Goal: Task Accomplishment & Management: Manage account settings

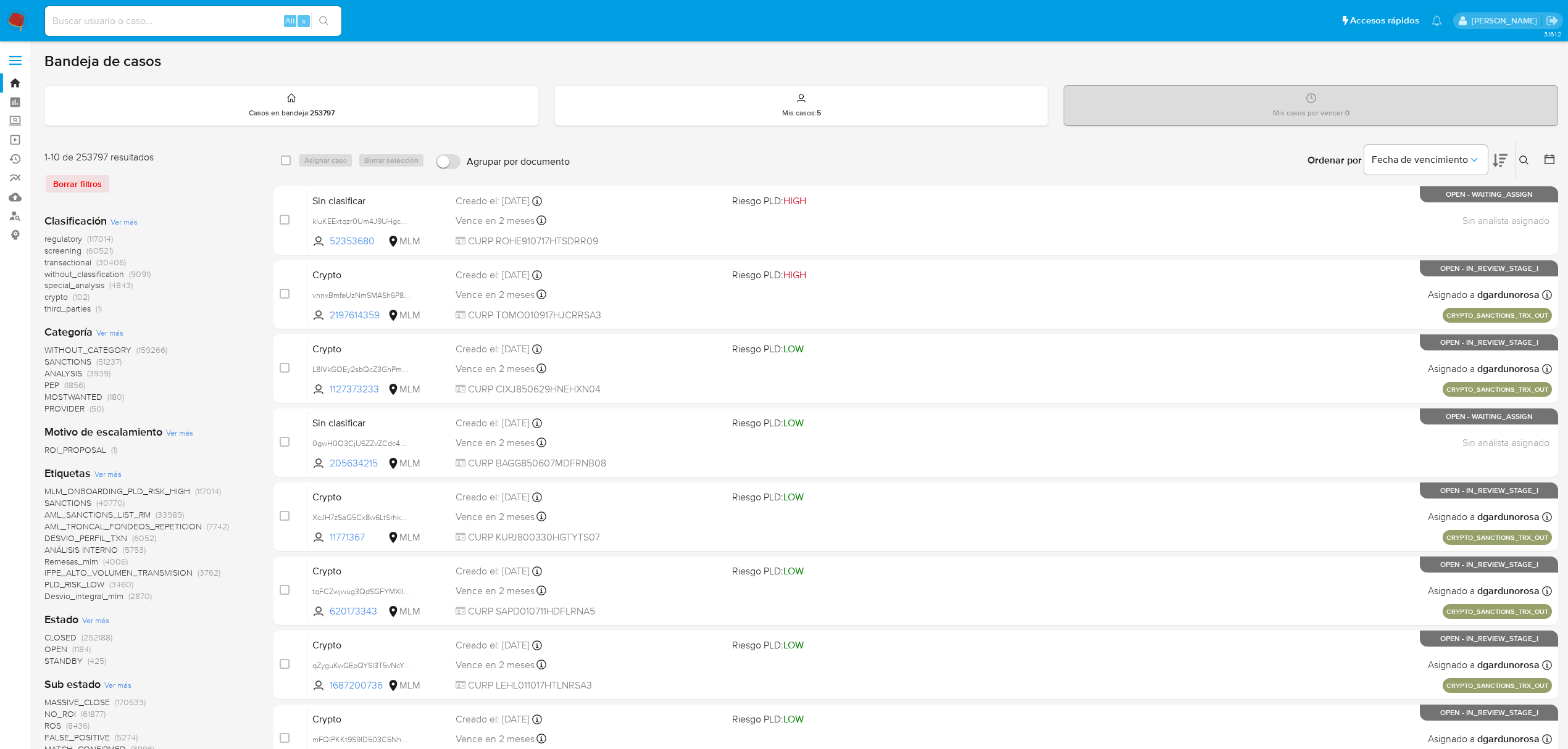
drag, startPoint x: 97, startPoint y: 14, endPoint x: 90, endPoint y: 23, distance: 11.4
click at [97, 14] on input at bounding box center [193, 21] width 297 height 16
click at [110, 33] on div "Alt s" at bounding box center [193, 21] width 297 height 30
click at [113, 23] on input at bounding box center [193, 21] width 297 height 16
paste input "MiY64aZsjY6pQr12iCqRIgPI"
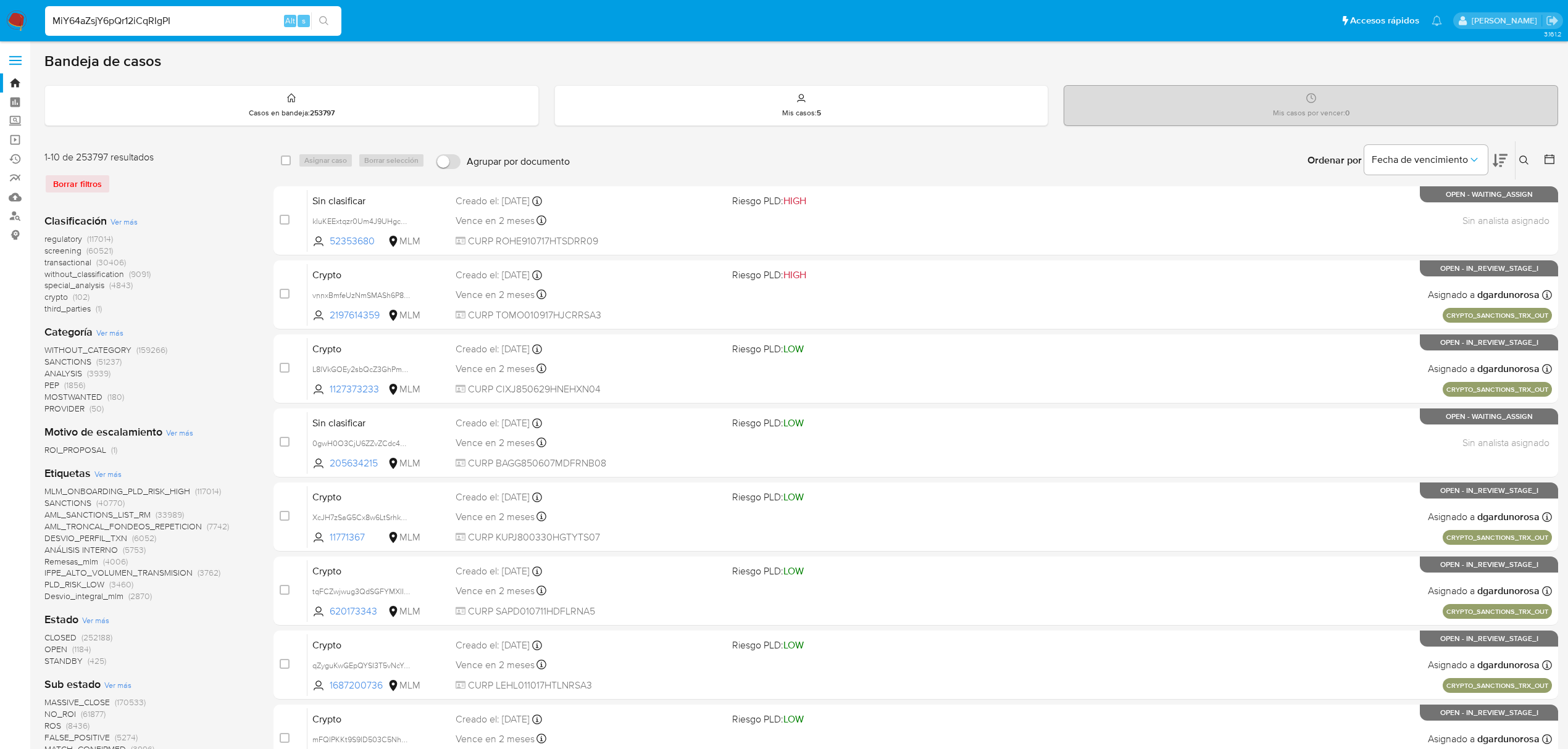
type input "MiY64aZsjY6pQr12iCqRIgPI"
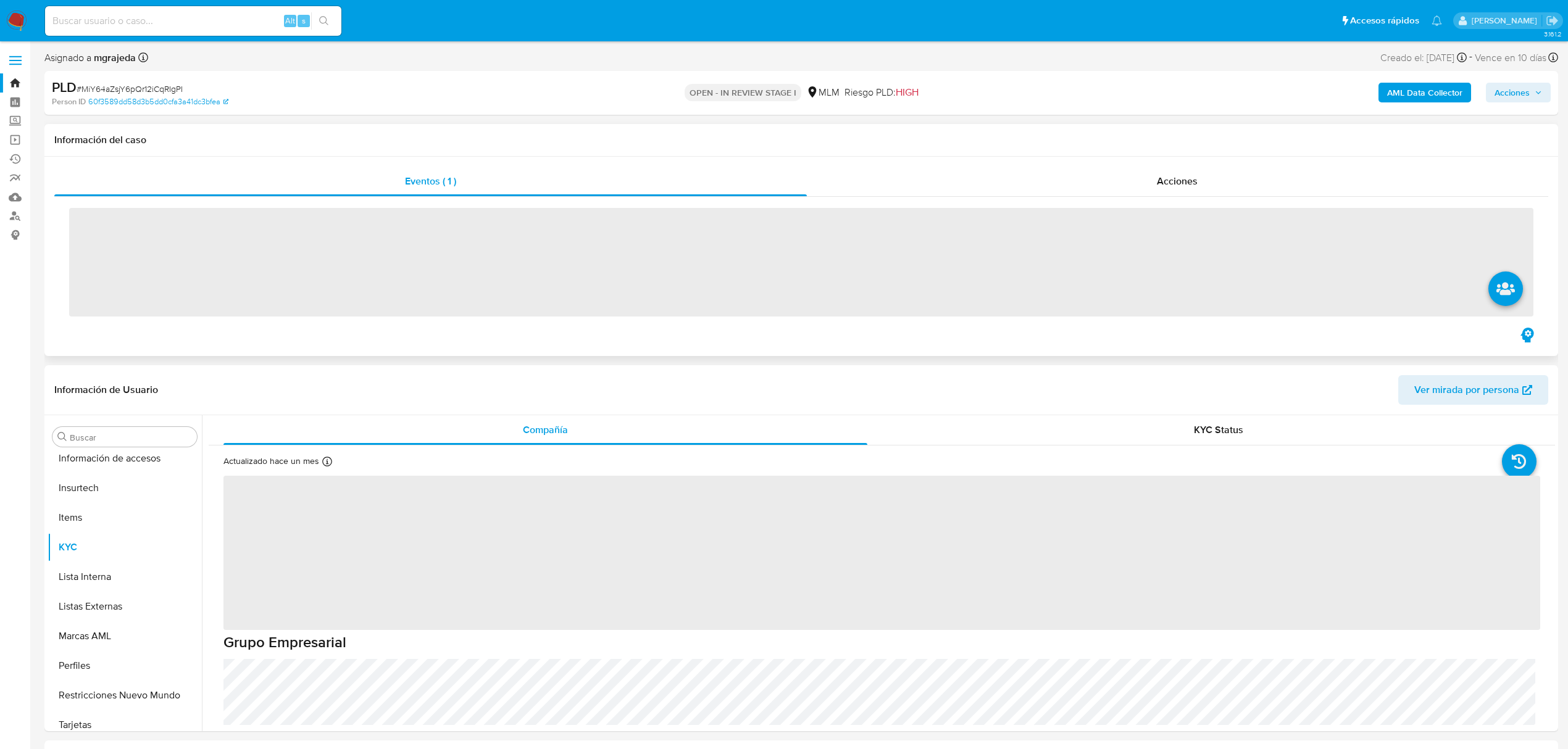
scroll to position [581, 0]
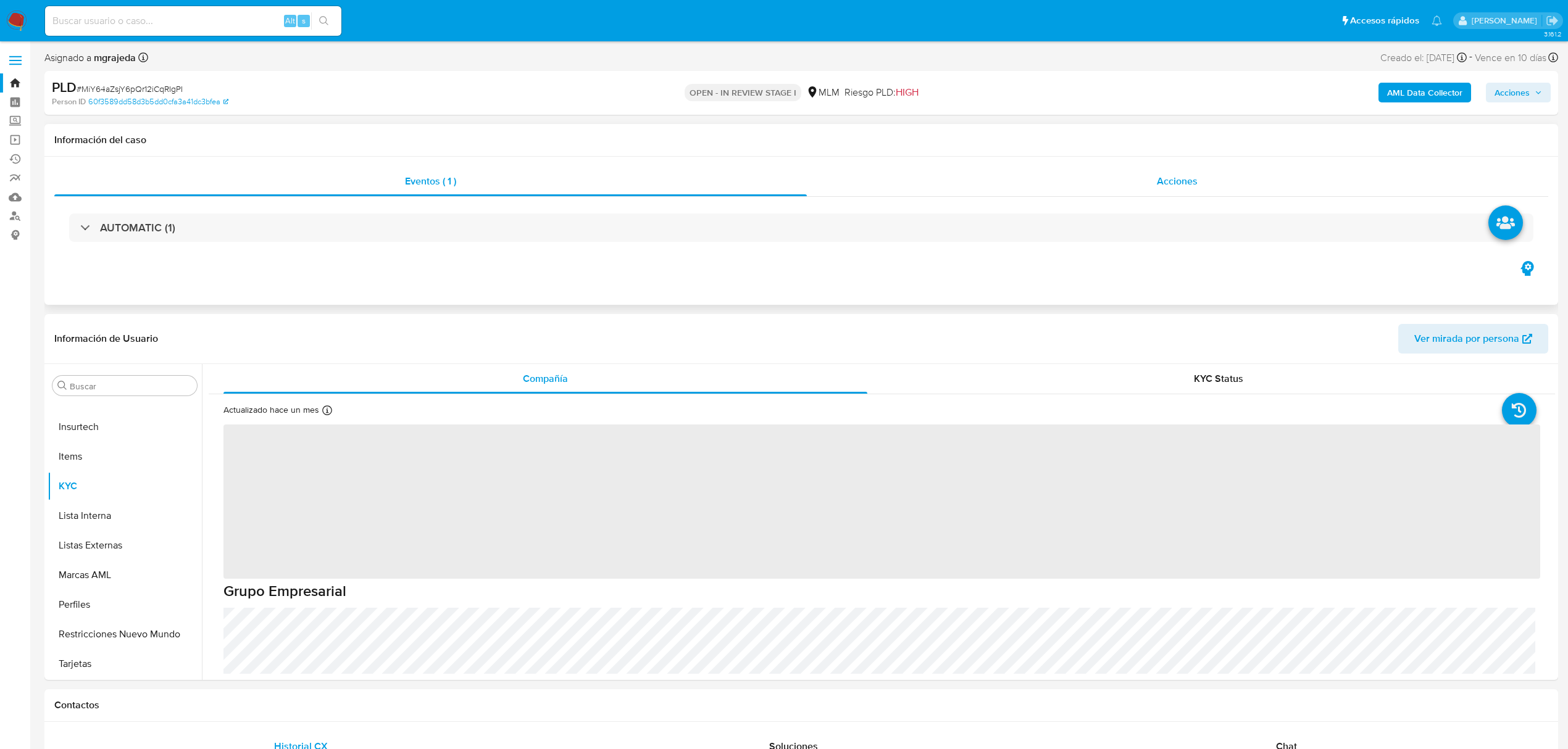
select select "10"
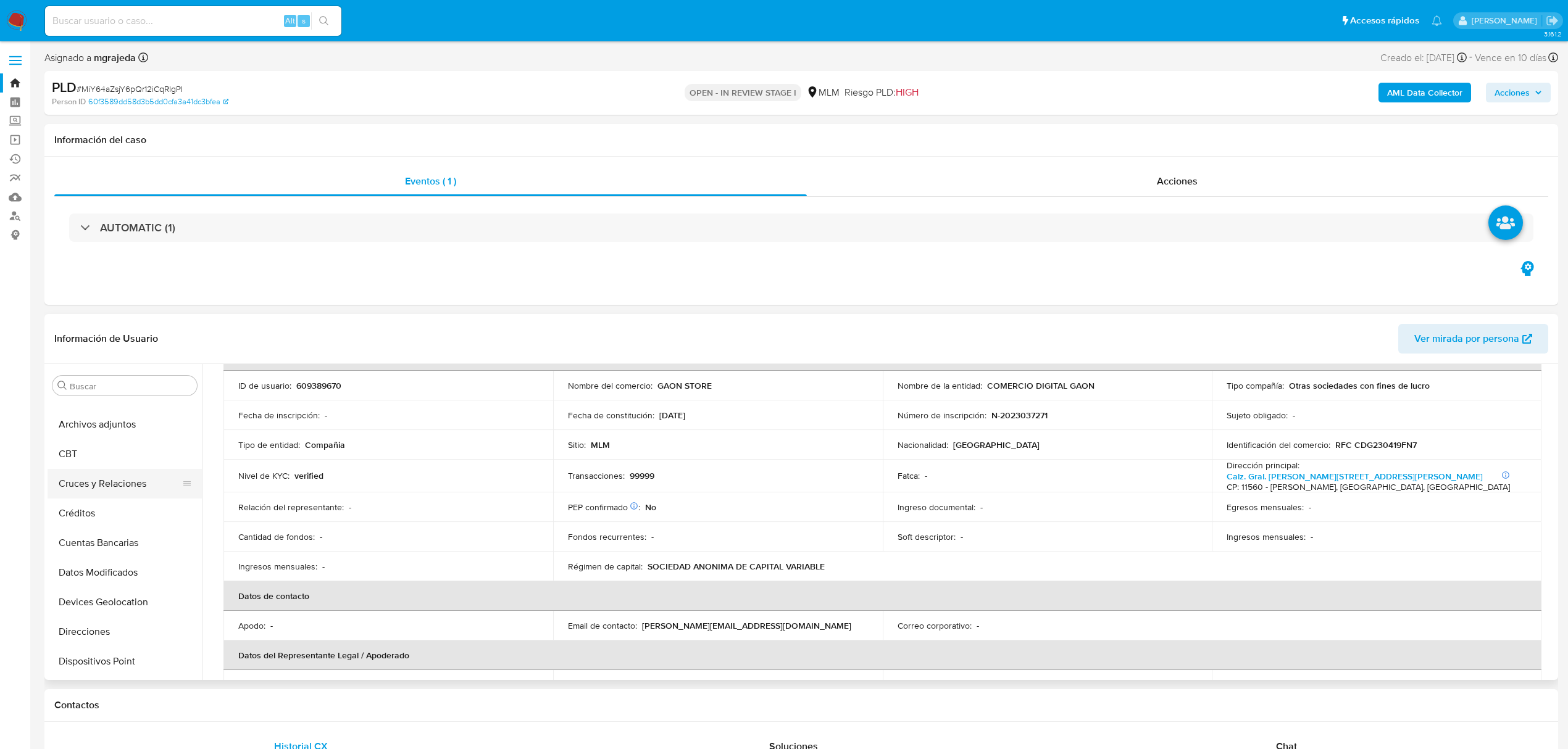
scroll to position [0, 0]
click at [102, 509] on button "Archivos adjuntos" at bounding box center [119, 504] width 145 height 30
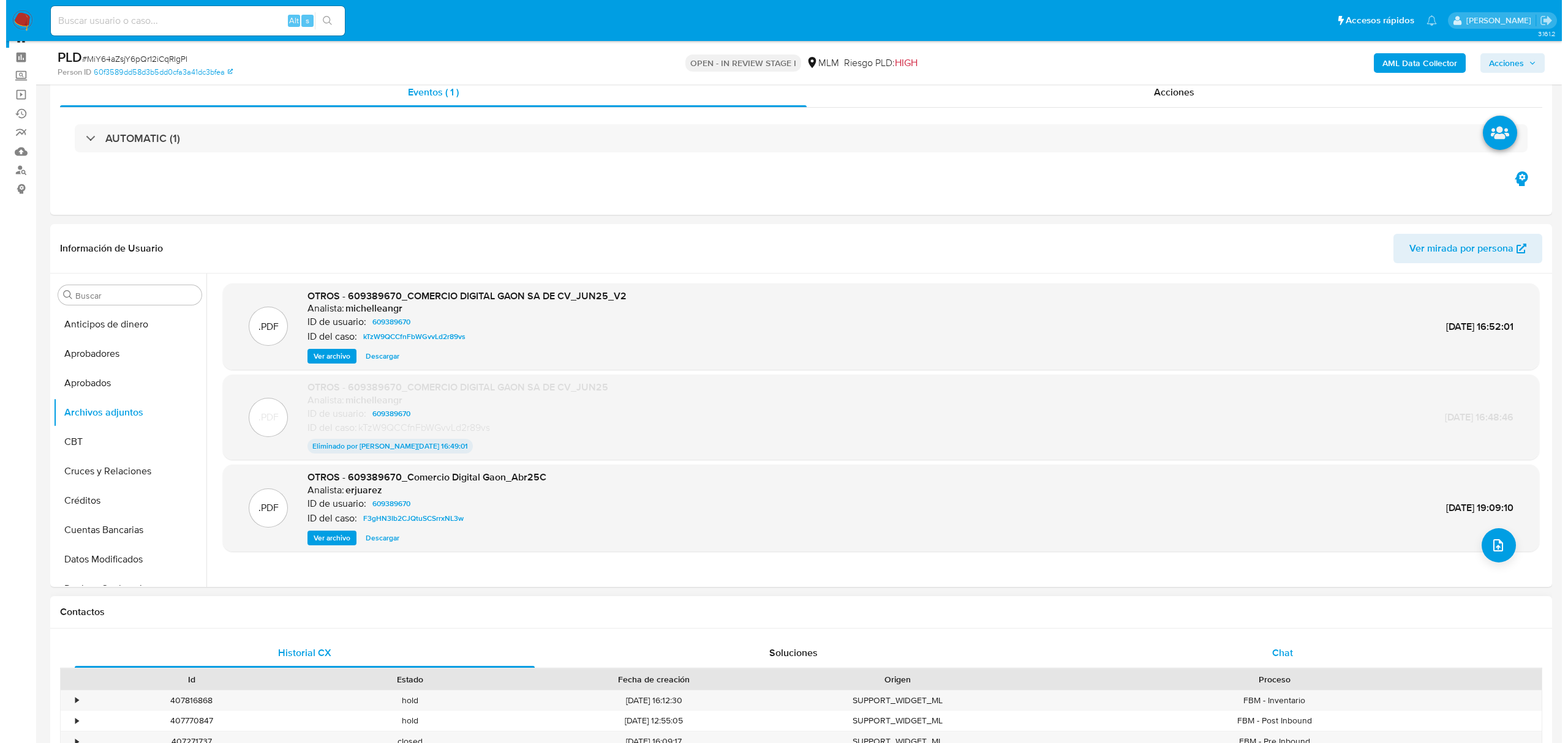
scroll to position [82, 0]
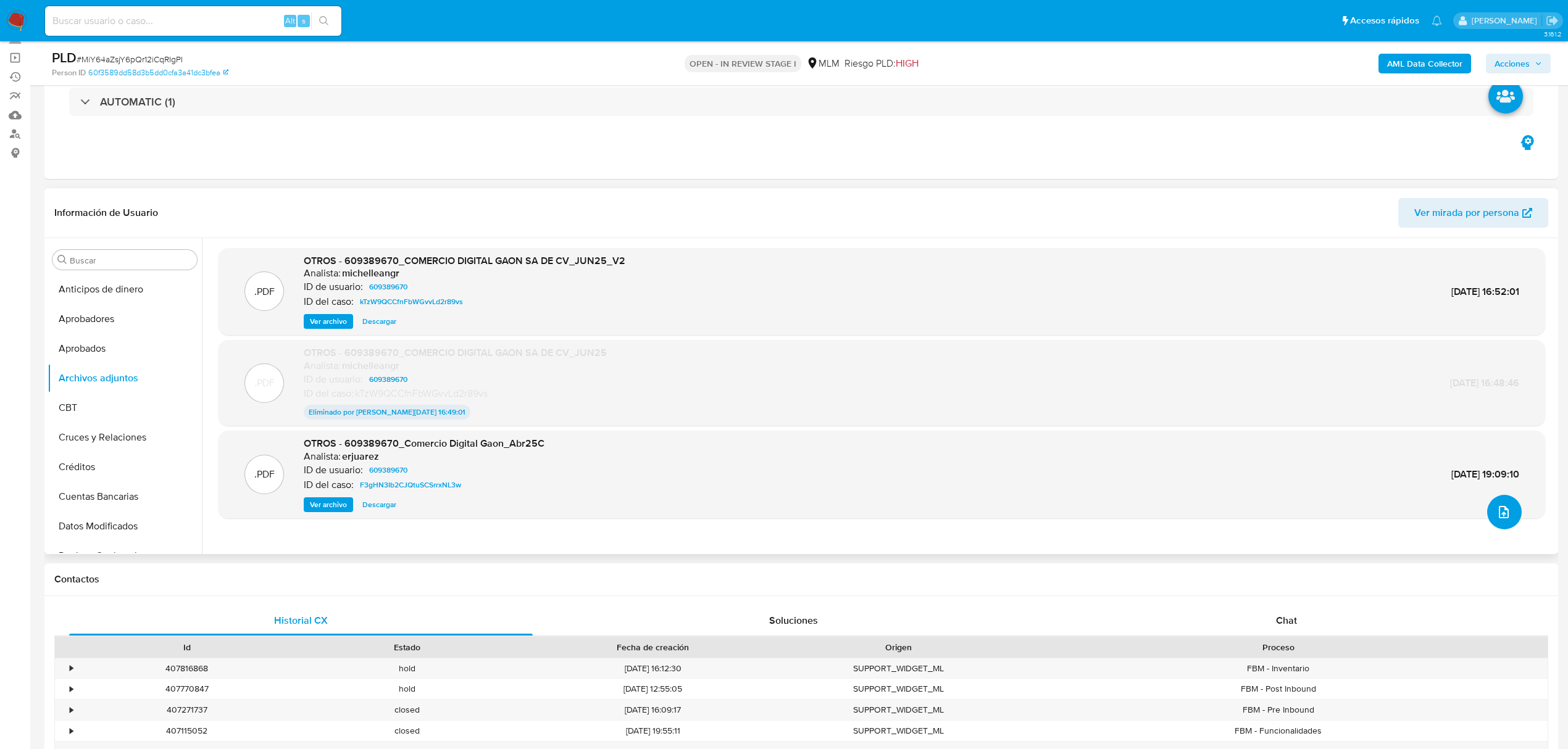
click at [1499, 516] on icon "upload-file" at bounding box center [1504, 512] width 15 height 15
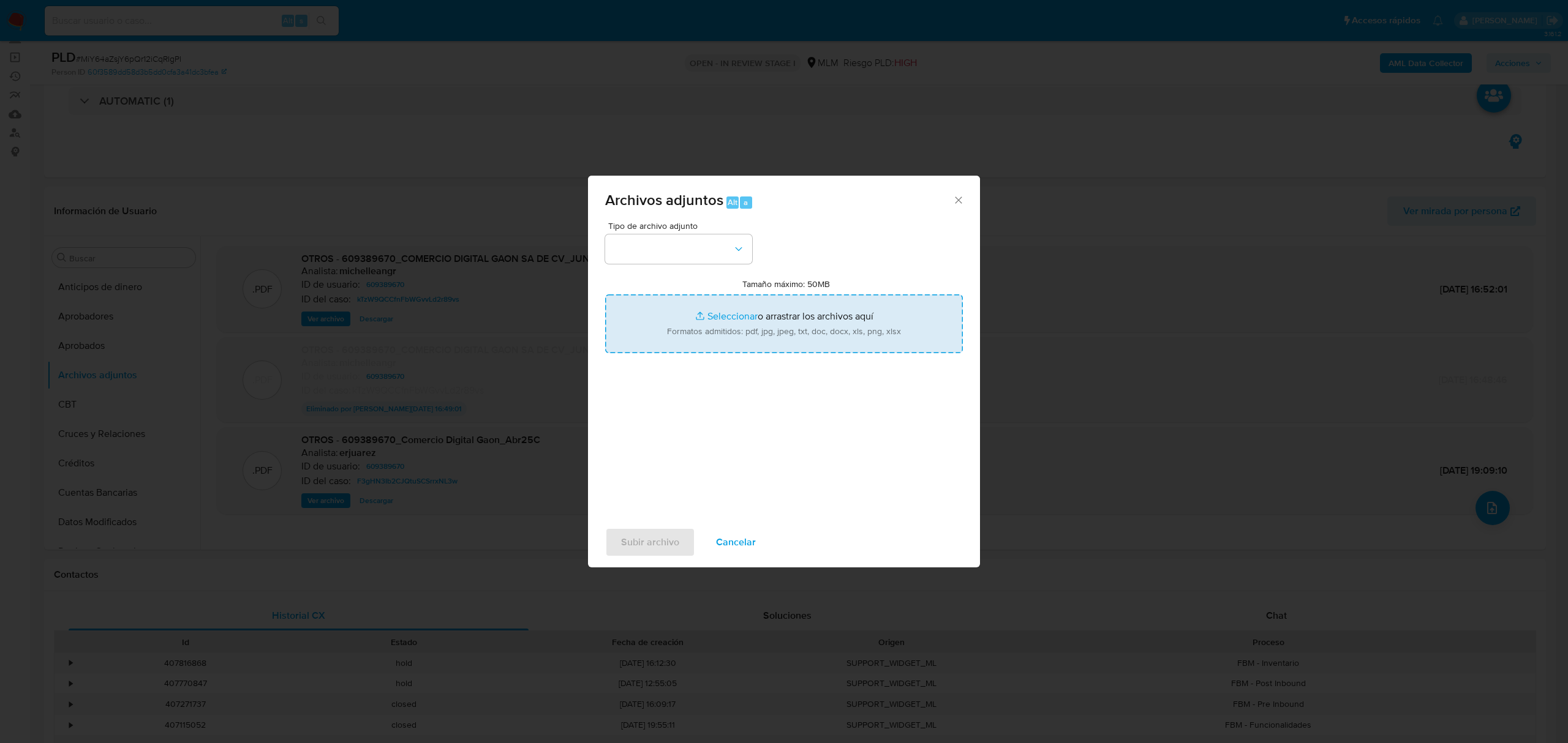
click at [714, 311] on input "Tamaño máximo: 50MB Seleccionar archivos" at bounding box center [784, 324] width 358 height 59
type input "C:\fakepath\Cust Id 609389670_Comercio Digital Gaon_12AGO2025.pdf"
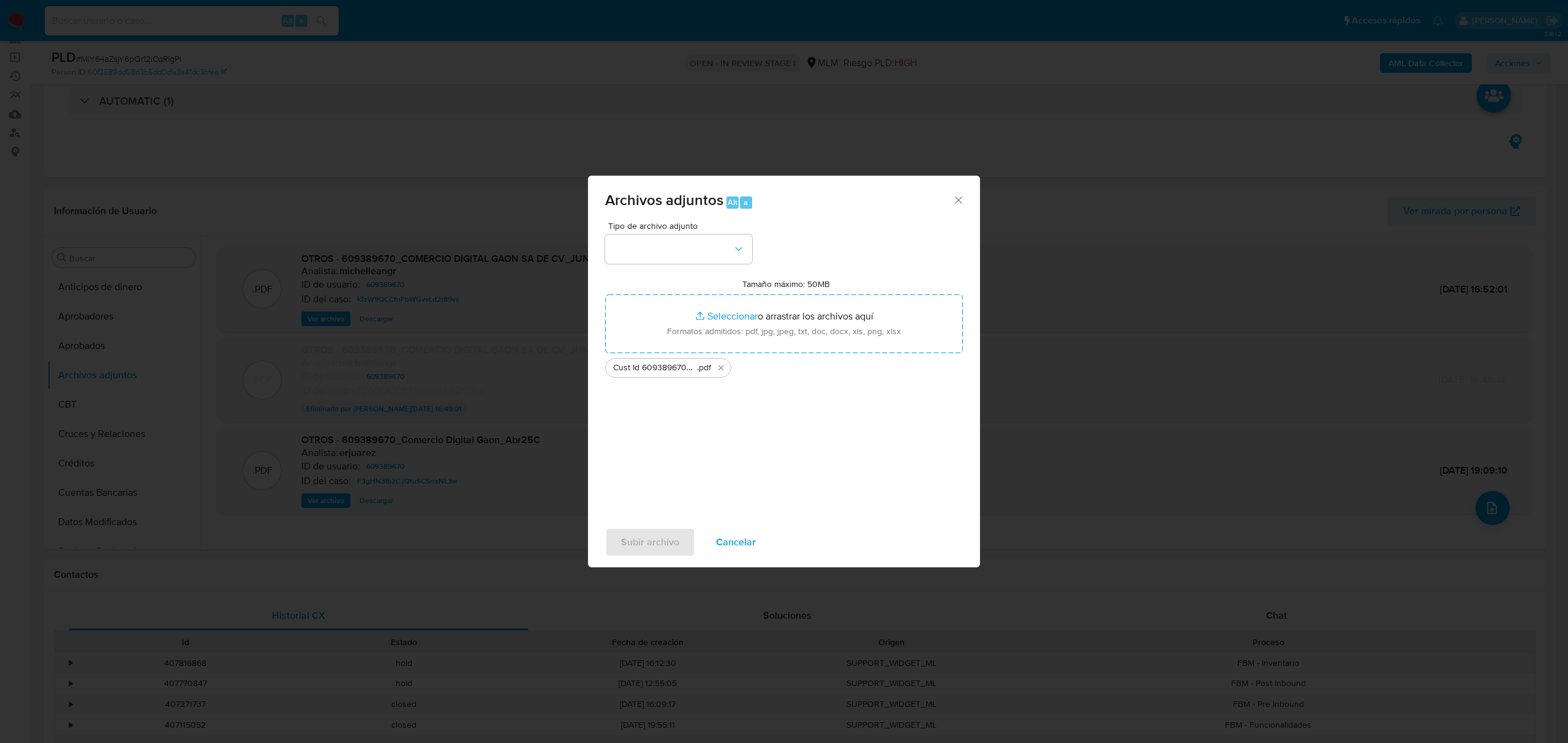
click at [654, 539] on div "Subir archivo Cancelar" at bounding box center [784, 542] width 392 height 47
click at [742, 251] on icon "button" at bounding box center [738, 249] width 12 height 12
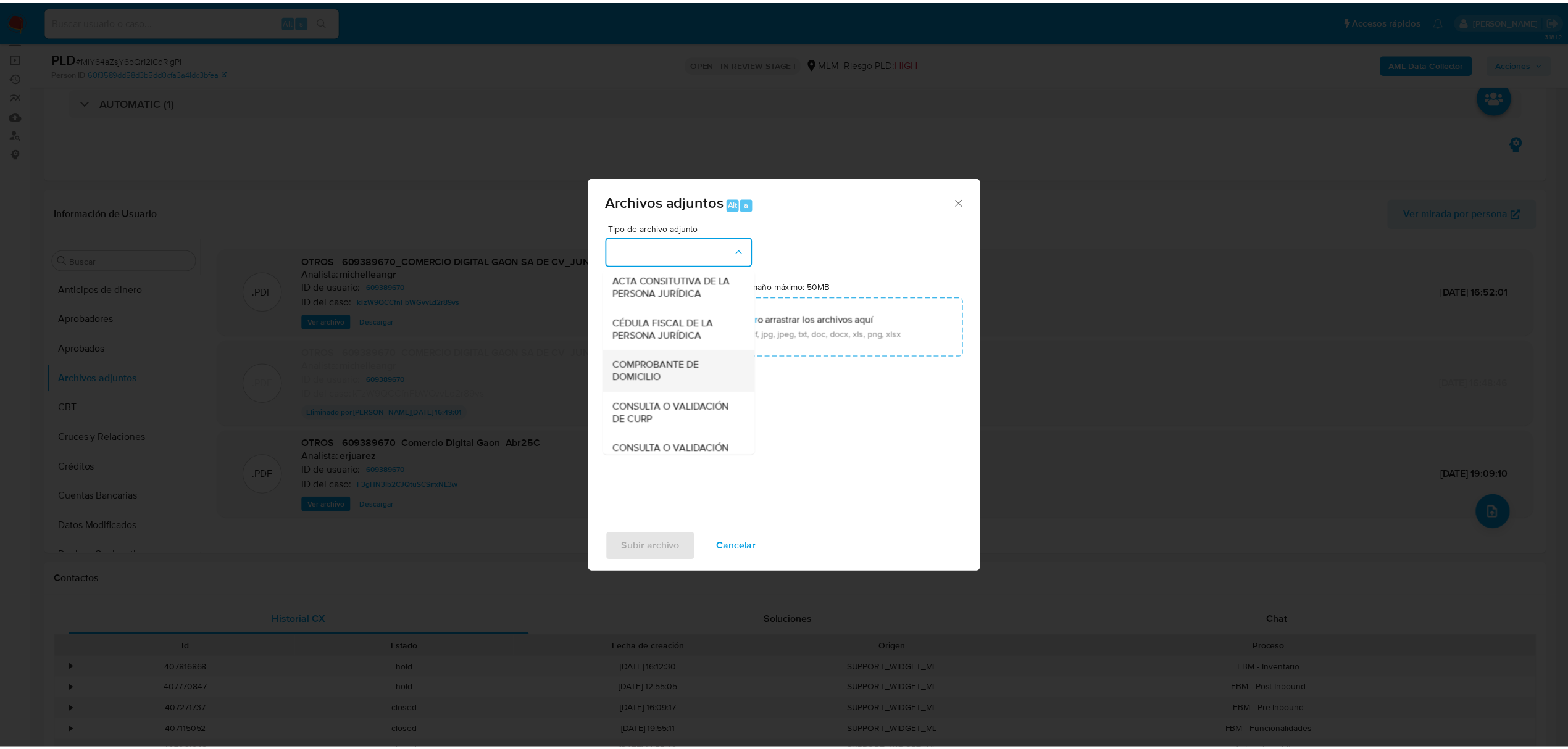
scroll to position [188, 0]
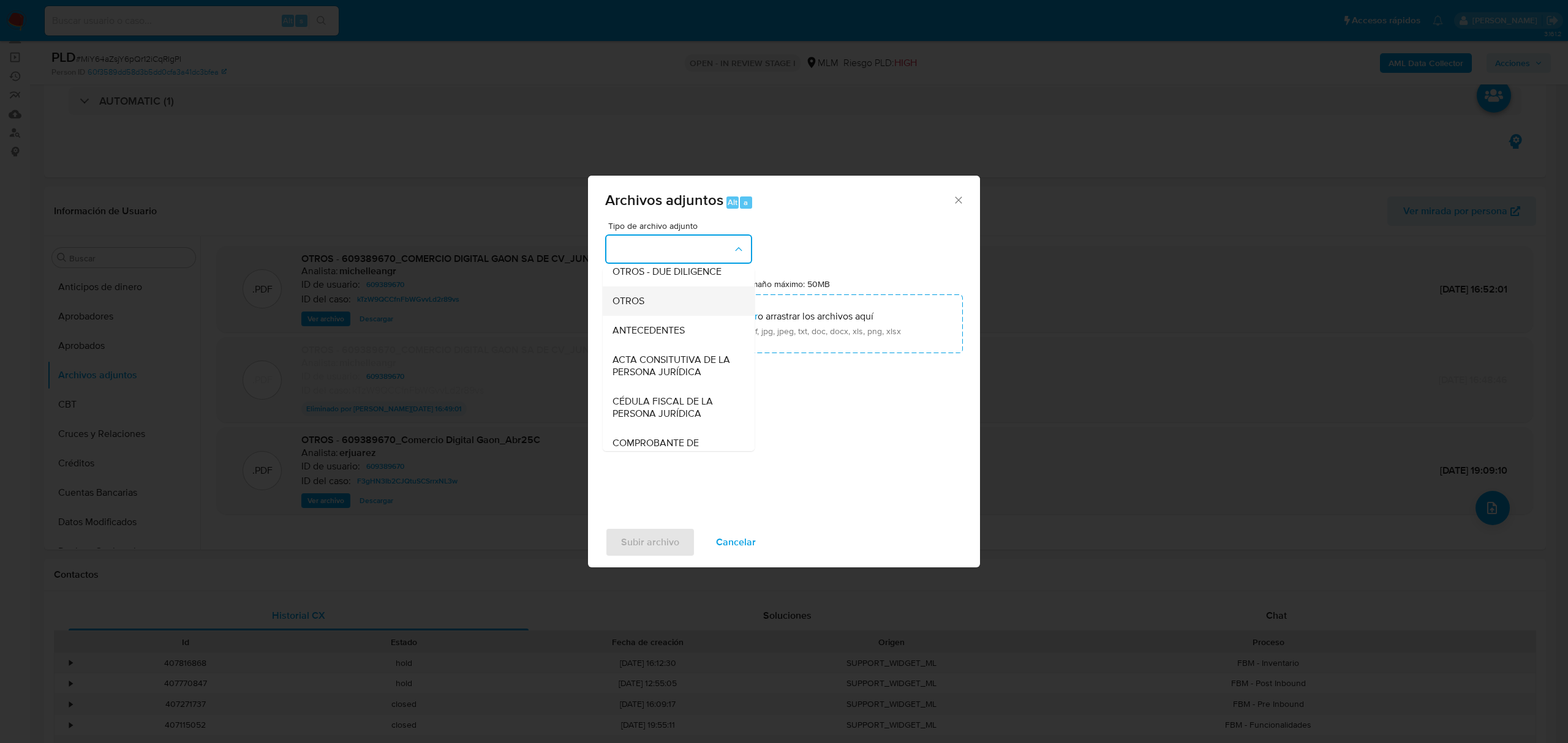
click at [640, 306] on span "OTROS" at bounding box center [628, 301] width 32 height 12
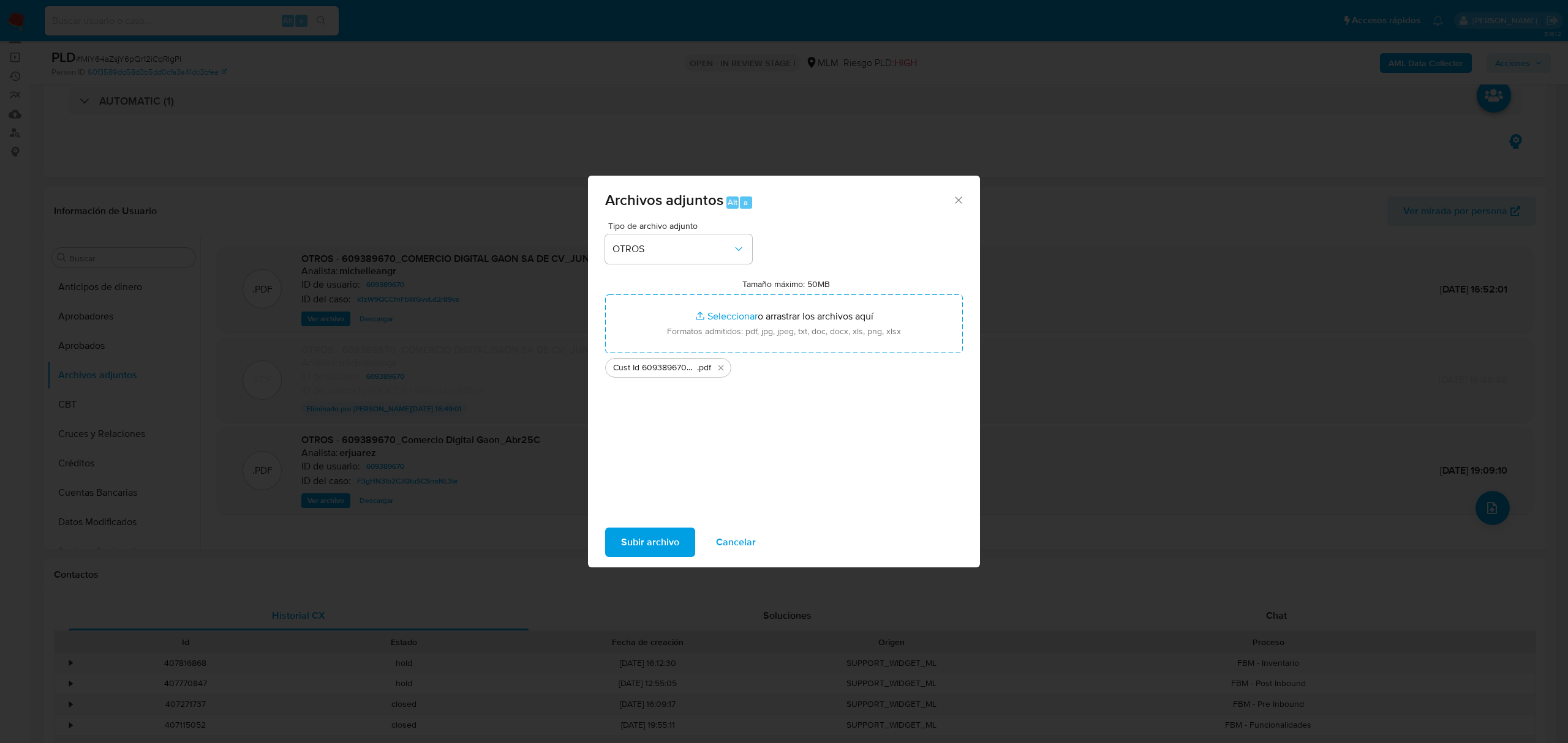
click at [657, 547] on span "Subir archivo" at bounding box center [650, 542] width 58 height 27
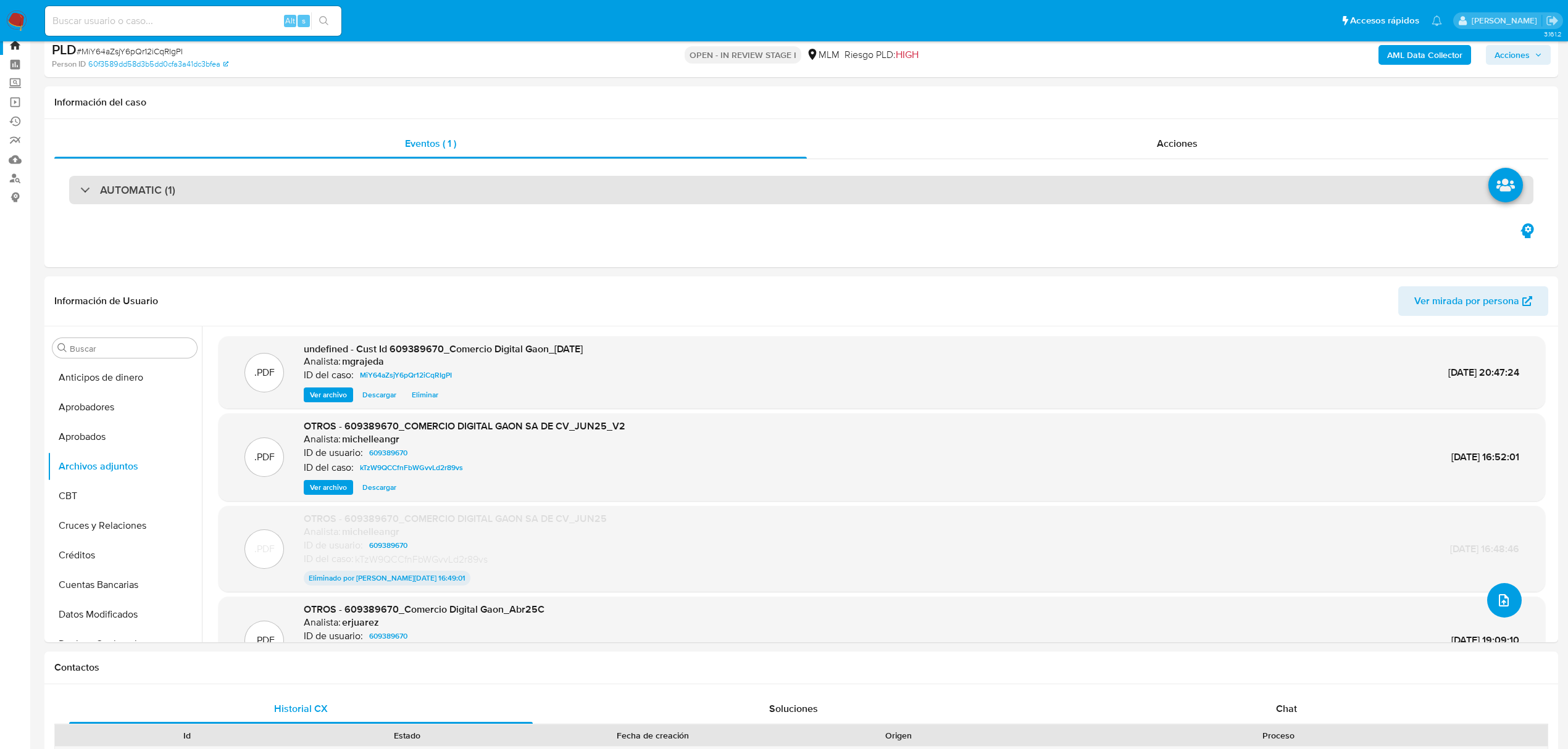
scroll to position [0, 0]
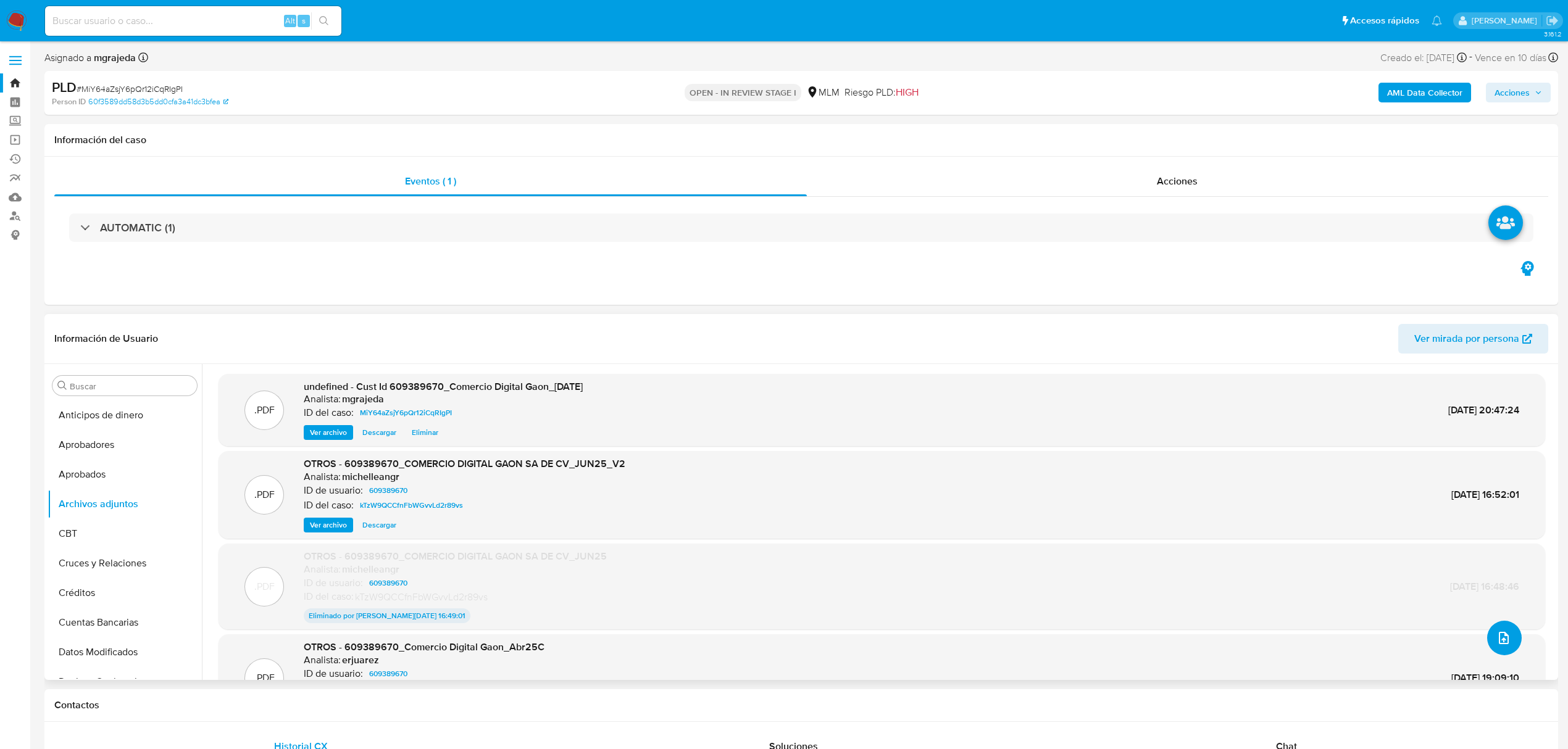
click at [1497, 647] on button "upload-file" at bounding box center [1504, 638] width 34 height 34
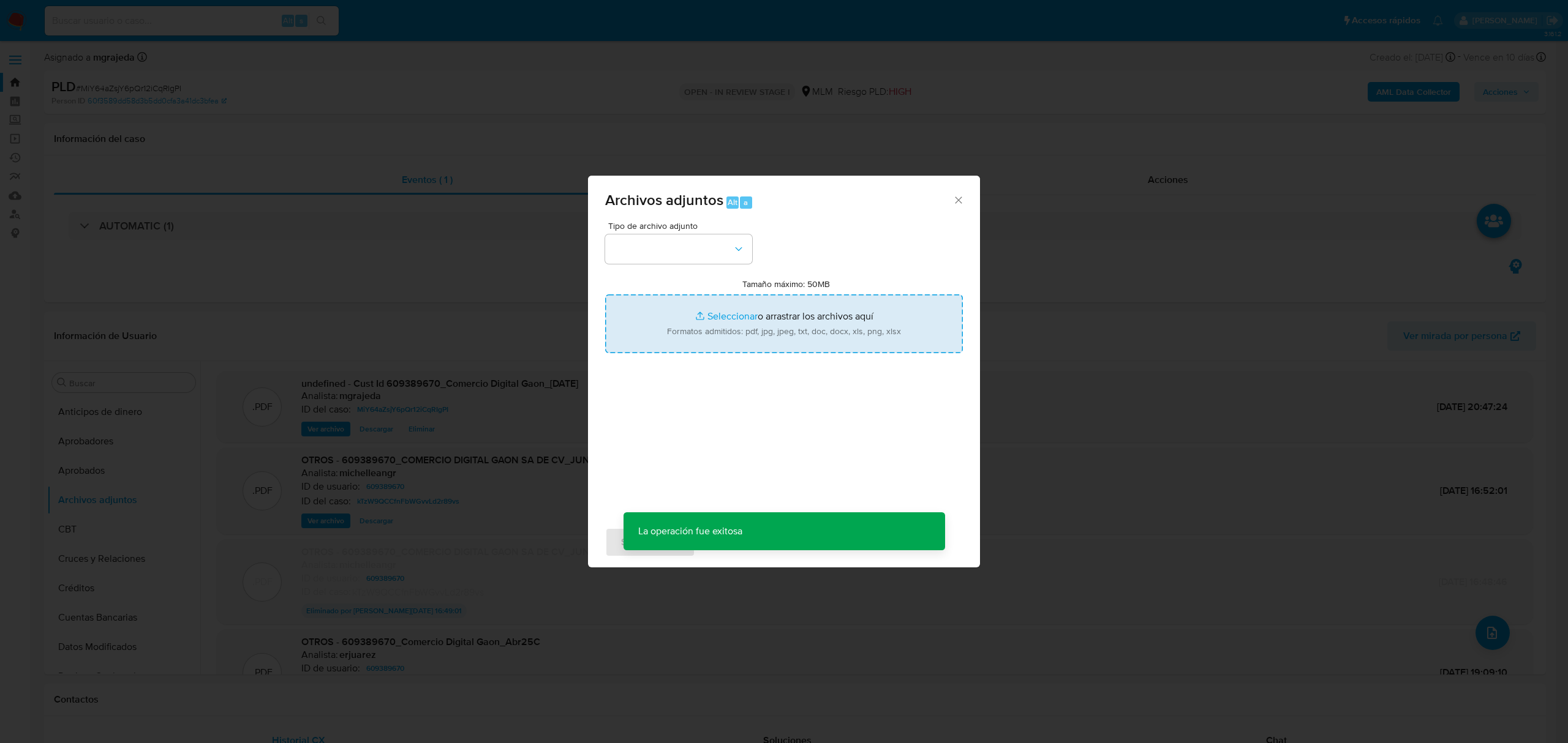
click at [711, 314] on input "Tamaño máximo: 50MB Seleccionar archivos" at bounding box center [784, 324] width 358 height 59
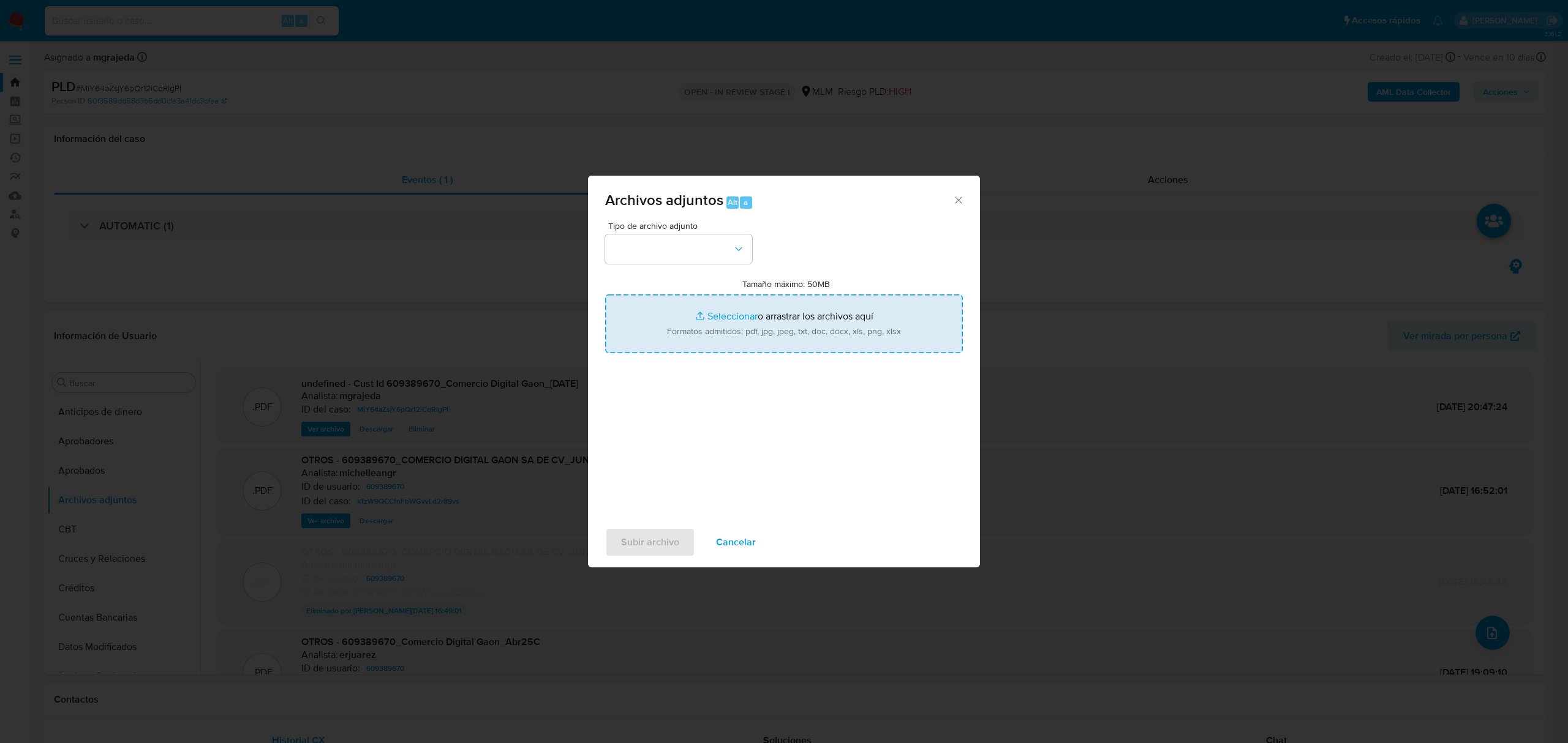
click at [720, 319] on input "Tamaño máximo: 50MB Seleccionar archivos" at bounding box center [784, 324] width 358 height 59
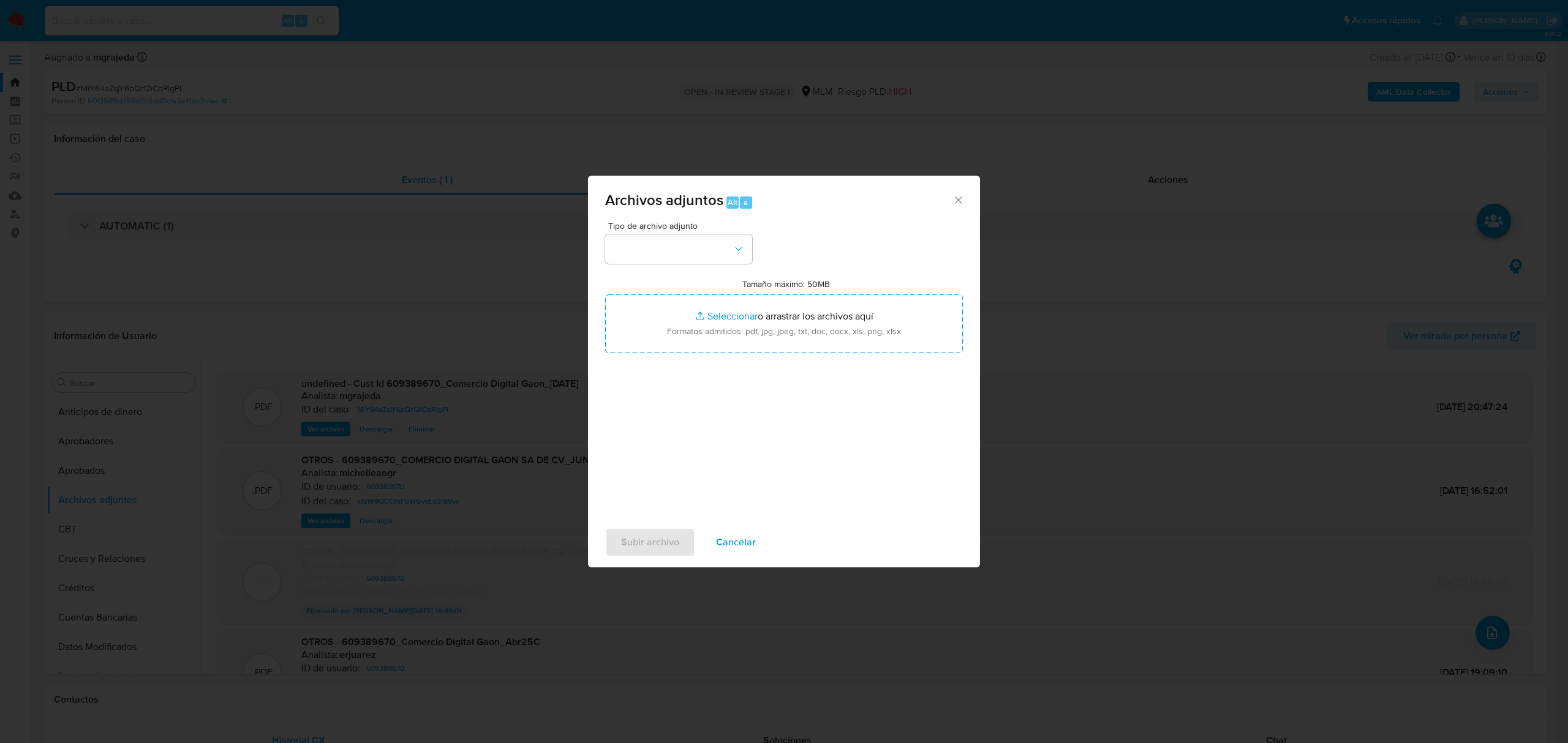
type input "C:\fakepath\609389670_Comercio Digital Gaon_Abr25 (1).xlsx"
click at [947, 371] on button "cerrar" at bounding box center [948, 373] width 29 height 29
click at [728, 547] on span "Cancelar" at bounding box center [736, 542] width 40 height 27
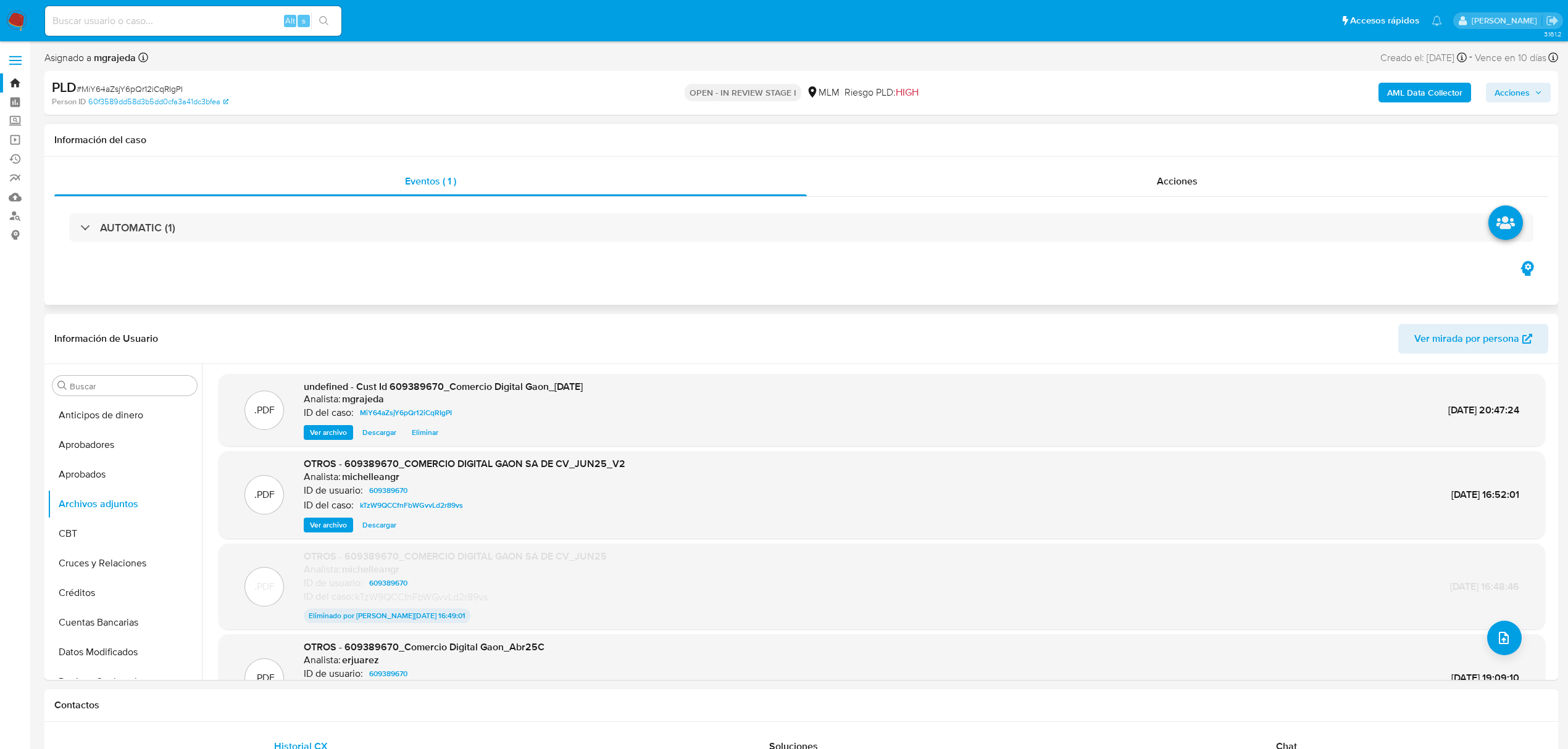
drag, startPoint x: 1169, startPoint y: 185, endPoint x: 1176, endPoint y: 200, distance: 16.6
click at [1169, 185] on span "Acciones" at bounding box center [1177, 181] width 41 height 14
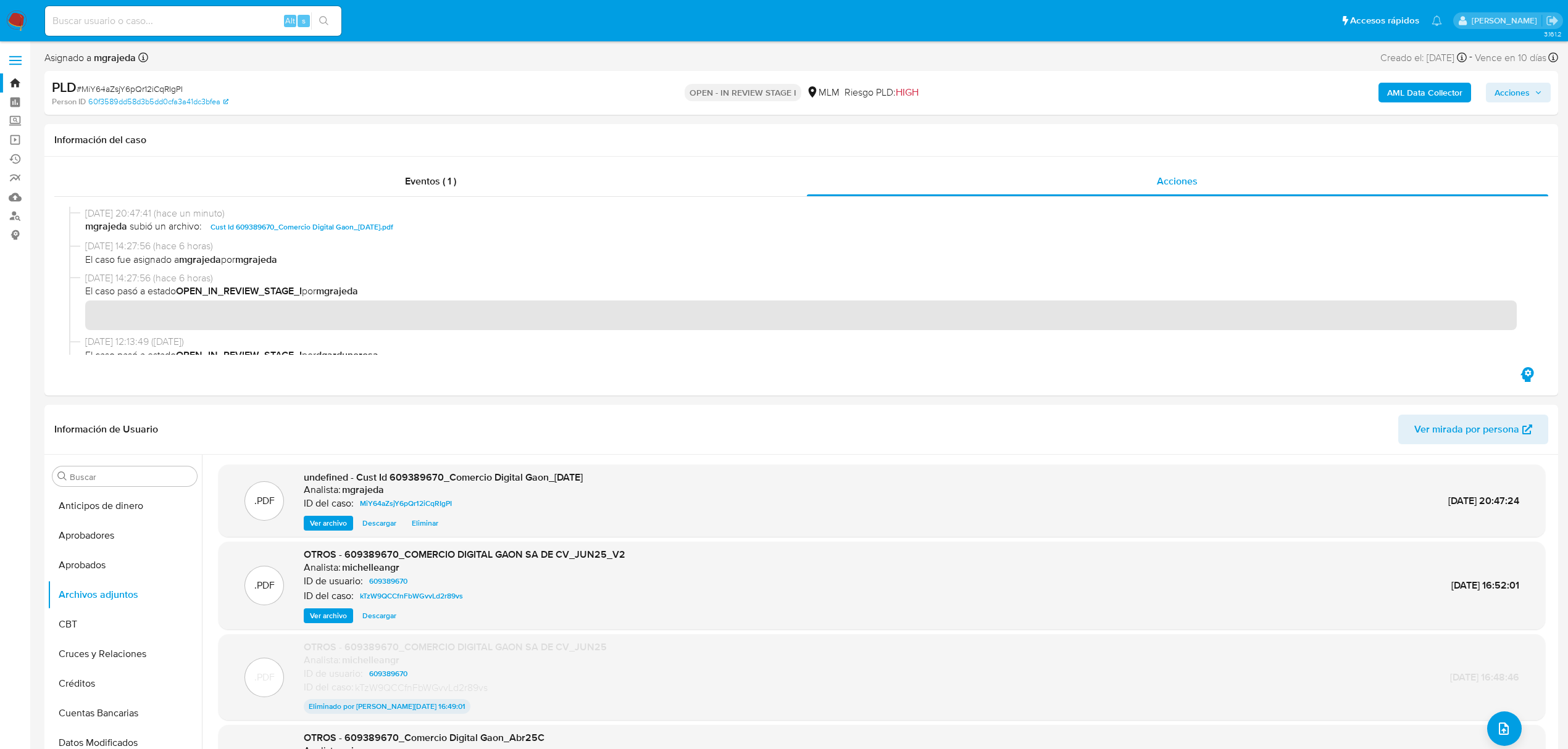
click at [1545, 94] on button "Acciones" at bounding box center [1518, 92] width 65 height 20
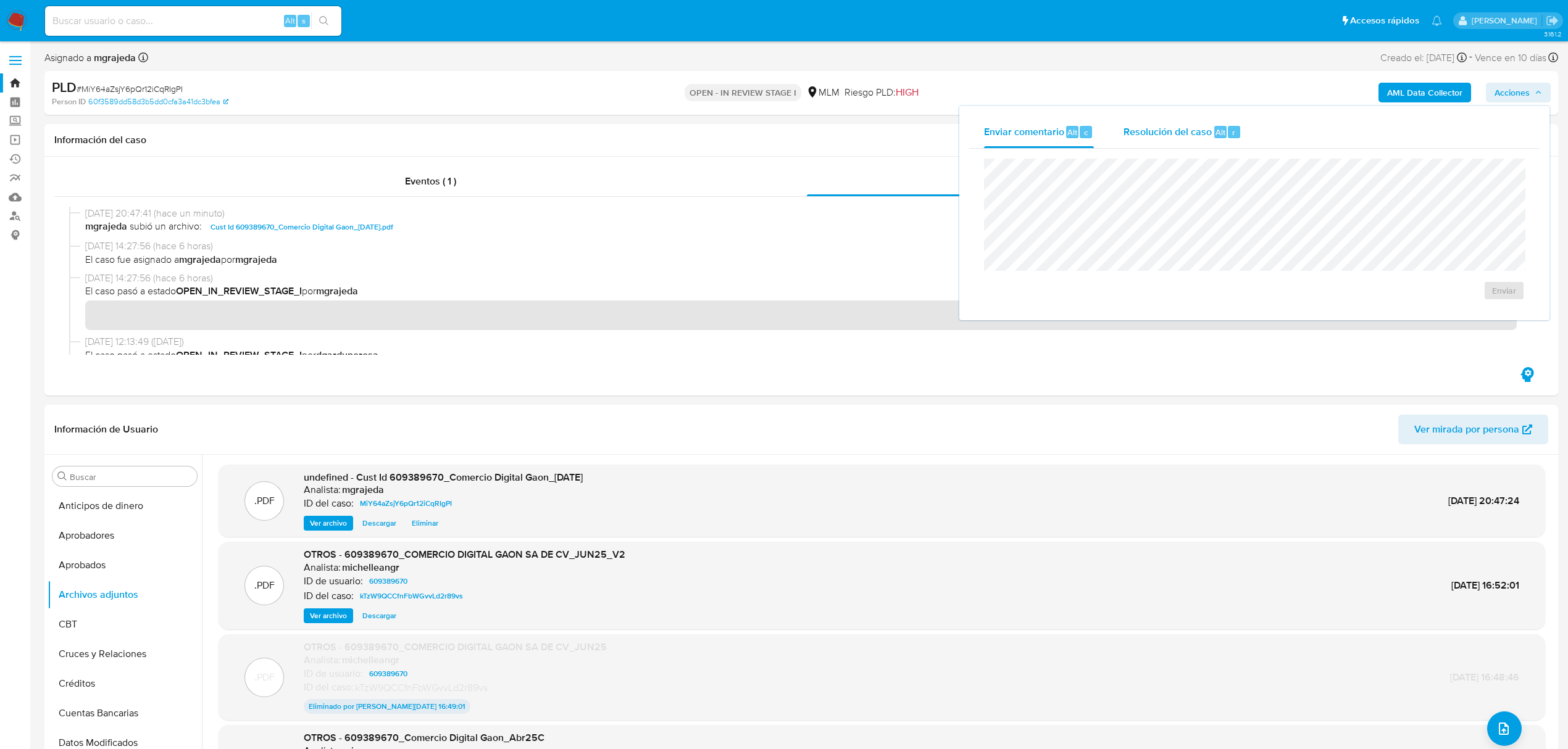
click at [1148, 134] on span "Resolución del caso" at bounding box center [1167, 132] width 88 height 14
click at [1032, 138] on span "Enviar comentario" at bounding box center [1024, 132] width 80 height 14
click at [1171, 129] on span "Resolución del caso" at bounding box center [1167, 132] width 88 height 14
click at [1014, 131] on span "Enviar comentario" at bounding box center [1024, 132] width 80 height 14
click at [1179, 138] on span "Resolución del caso" at bounding box center [1167, 132] width 88 height 14
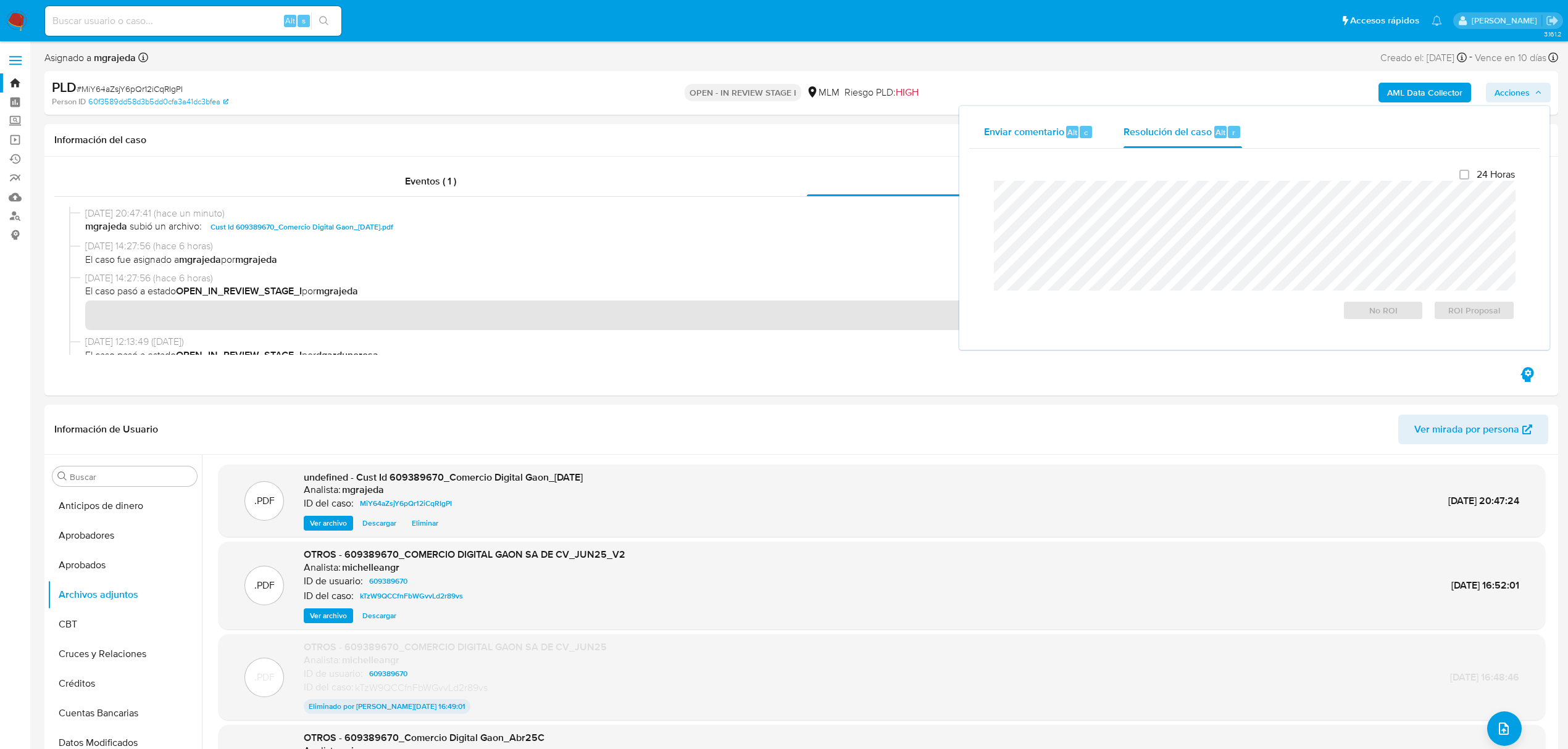
click at [991, 129] on span "Enviar comentario" at bounding box center [1024, 132] width 80 height 14
click at [1175, 125] on span "Resolución del caso" at bounding box center [1167, 132] width 88 height 14
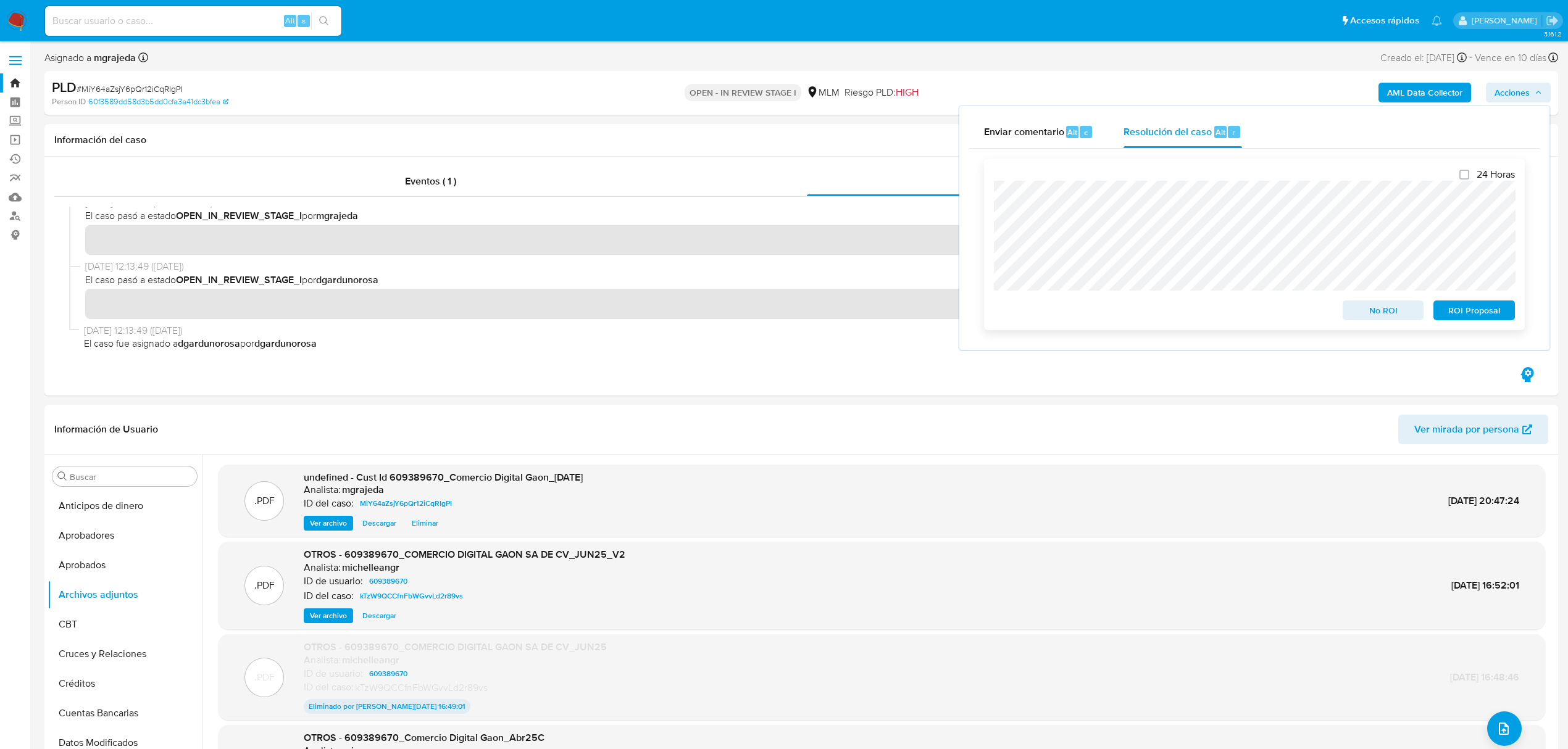
click at [1453, 312] on span "ROI Proposal" at bounding box center [1474, 311] width 64 height 18
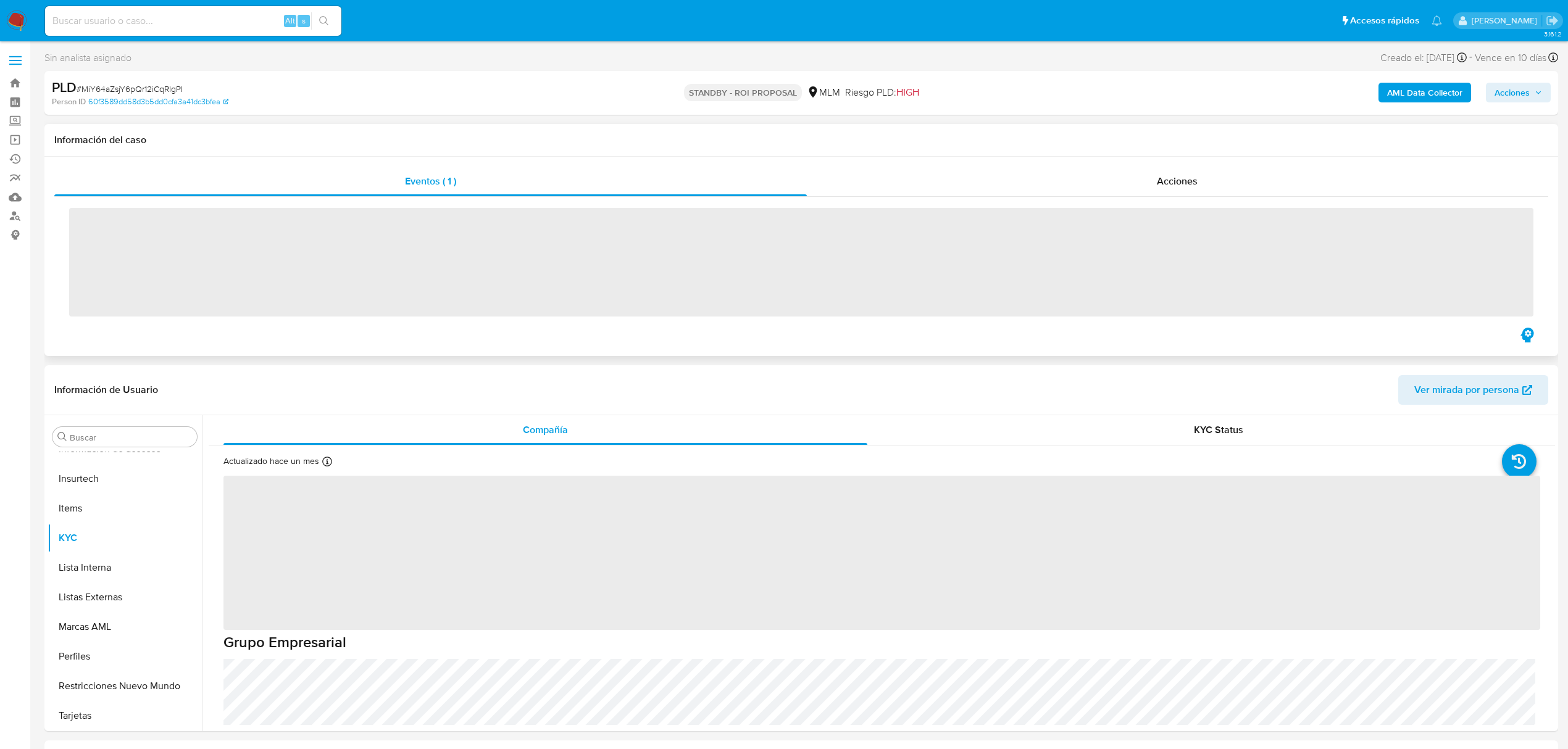
scroll to position [581, 0]
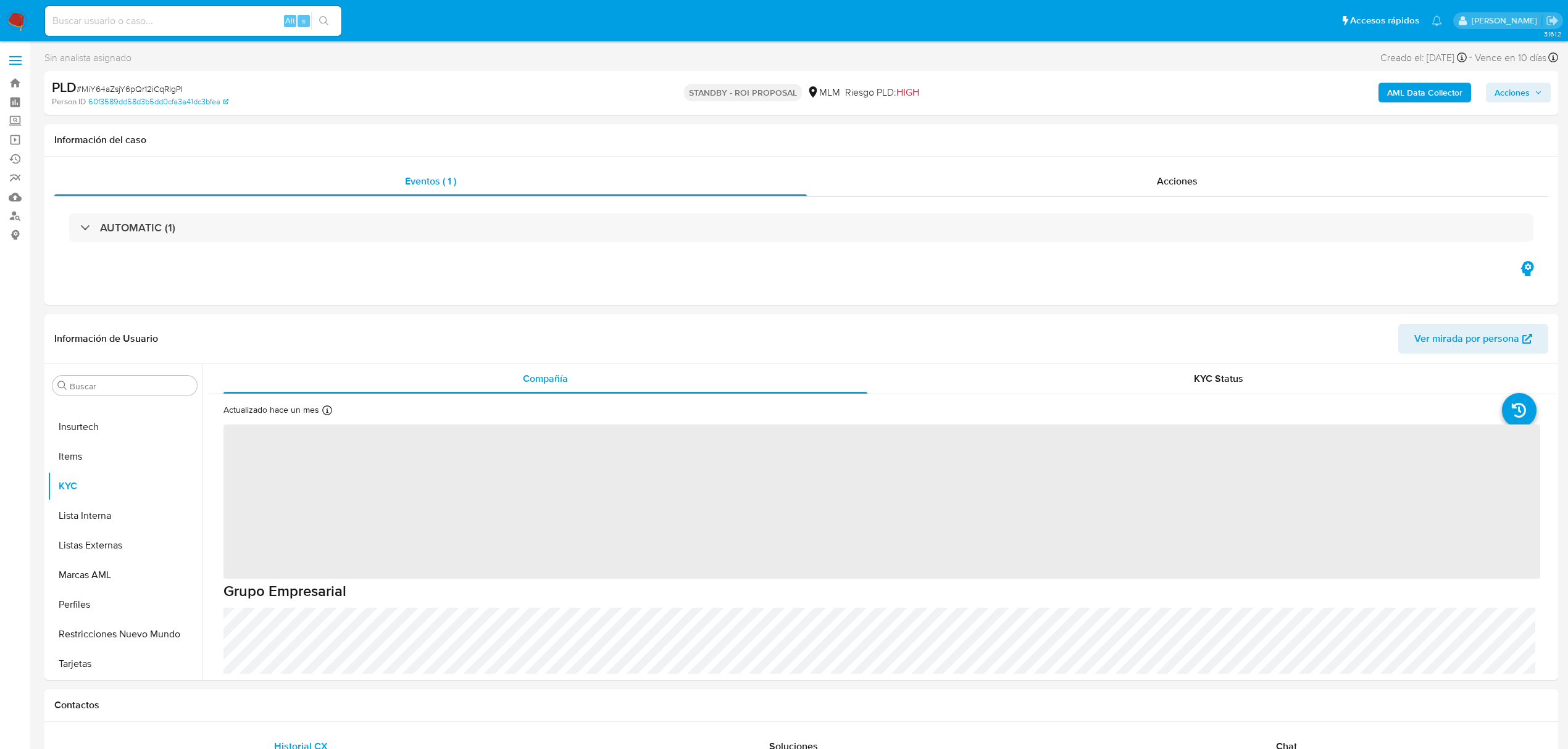
select select "10"
